Goal: Information Seeking & Learning: Check status

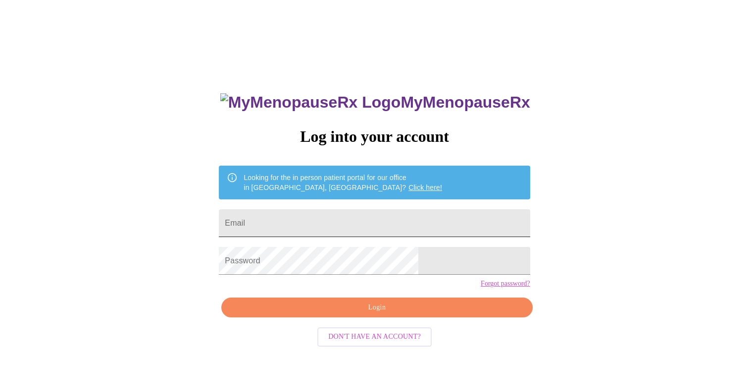
click at [305, 215] on input "Email" at bounding box center [374, 223] width 311 height 28
type input "[EMAIL_ADDRESS][DOMAIN_NAME]"
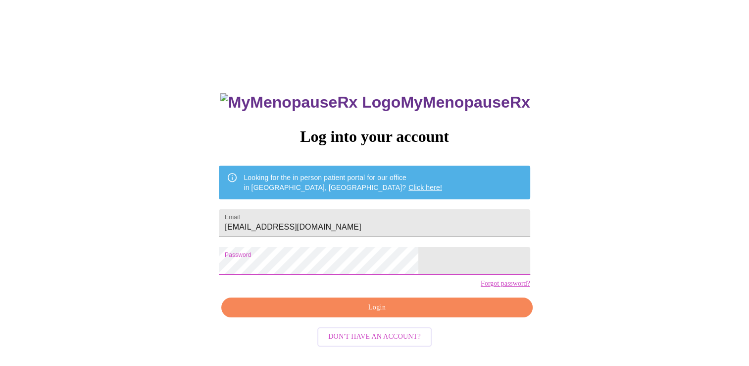
click at [341, 314] on span "Login" at bounding box center [377, 307] width 288 height 12
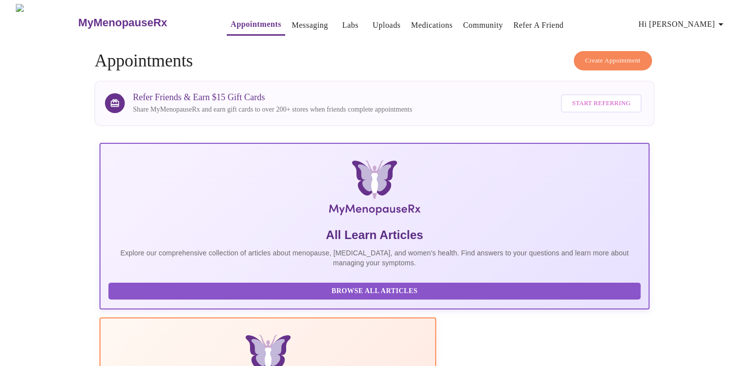
click at [342, 21] on link "Labs" at bounding box center [350, 25] width 16 height 14
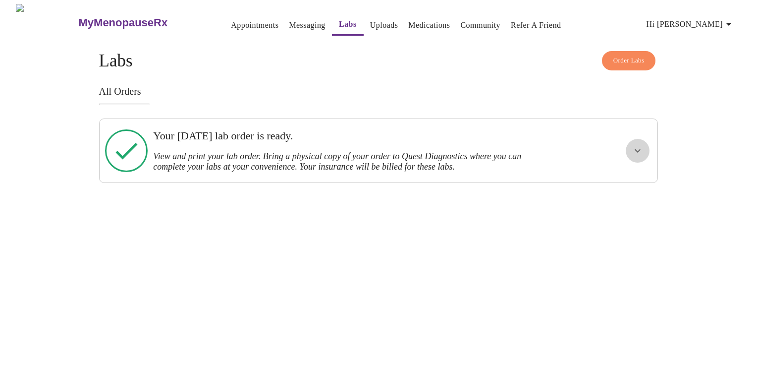
click at [638, 149] on icon "show more" at bounding box center [637, 151] width 12 height 12
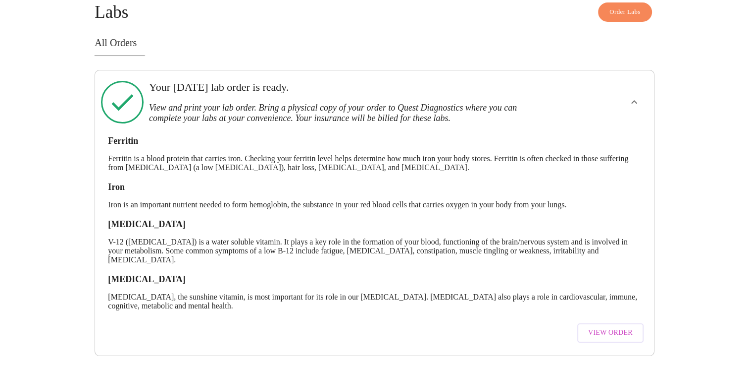
scroll to position [55, 0]
click at [614, 326] on span "View Order" at bounding box center [610, 332] width 45 height 12
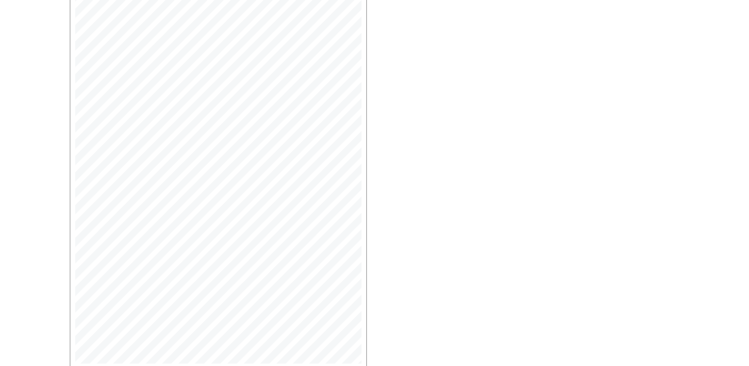
scroll to position [243, 0]
click at [108, 331] on span "Open Larger PDF" at bounding box center [115, 330] width 64 height 12
